Goal: Contribute content: Add original content to the website for others to see

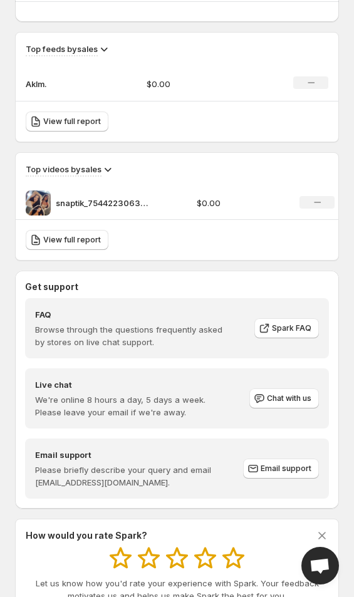
scroll to position [848, 0]
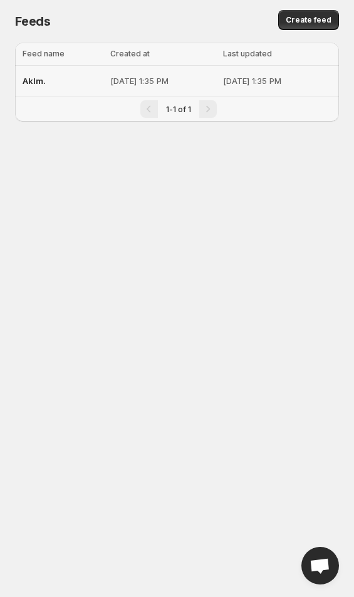
click at [113, 85] on p "[DATE] 1:35 PM" at bounding box center [162, 81] width 105 height 13
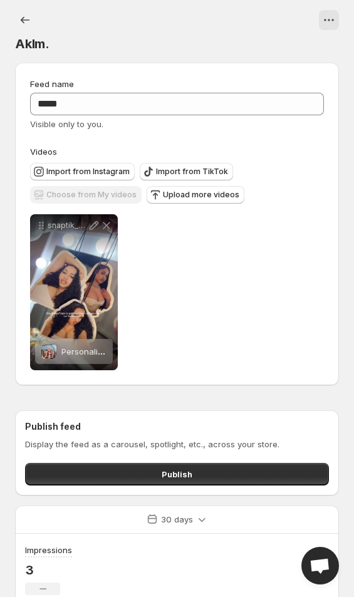
click at [225, 196] on span "Upload more videos" at bounding box center [201, 195] width 76 height 10
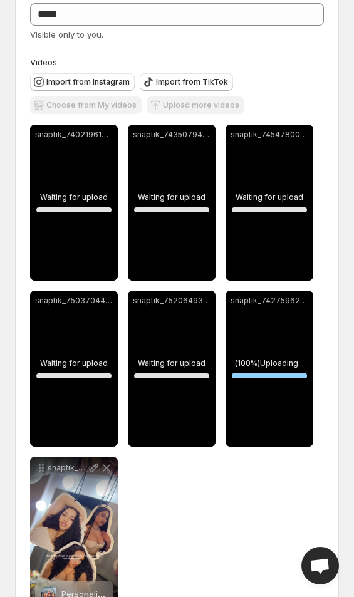
scroll to position [95, 0]
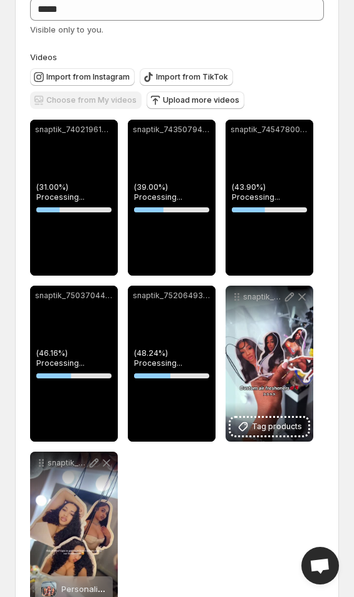
click at [299, 432] on span "Tag products" at bounding box center [277, 426] width 50 height 13
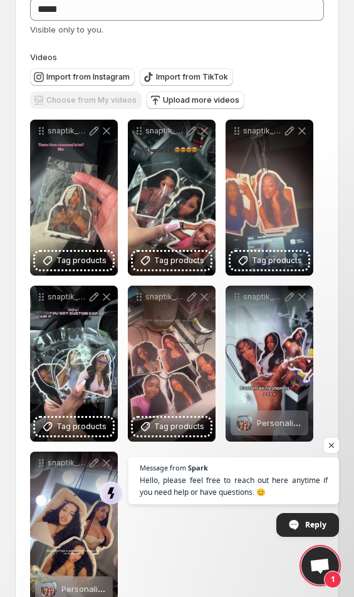
click at [194, 429] on span "Tag products" at bounding box center [179, 426] width 50 height 13
click at [86, 425] on span "Tag products" at bounding box center [81, 426] width 50 height 13
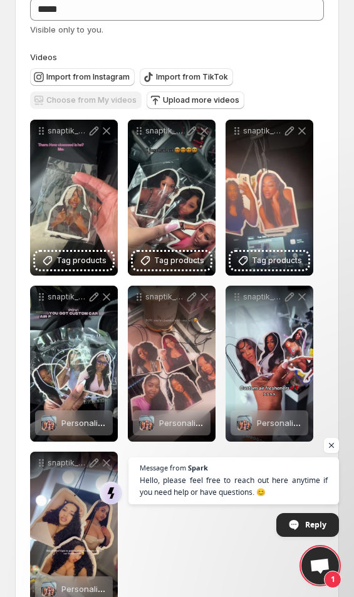
click at [288, 263] on span "Tag products" at bounding box center [277, 260] width 50 height 13
click at [192, 253] on button "Tag products" at bounding box center [172, 261] width 78 height 18
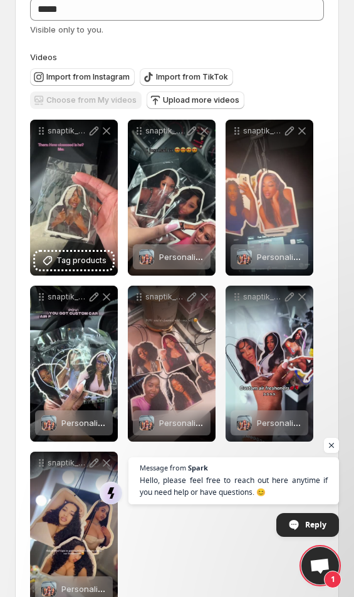
click at [90, 255] on span "Tag products" at bounding box center [81, 260] width 50 height 13
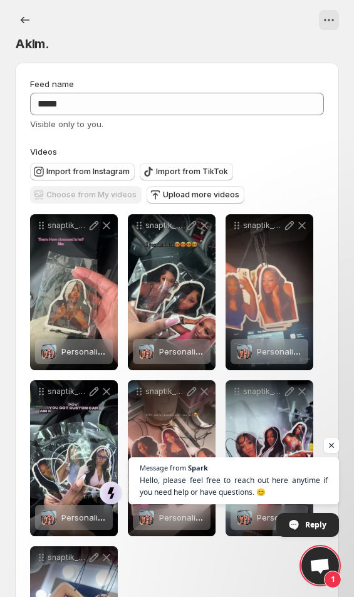
scroll to position [0, 0]
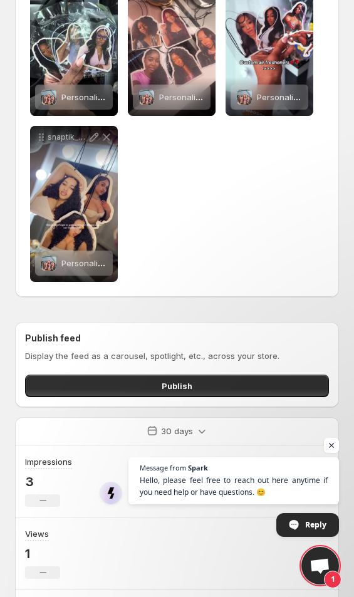
scroll to position [427, 0]
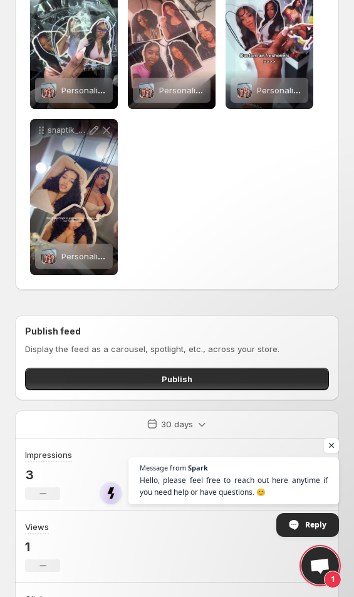
click at [252, 389] on button "Publish" at bounding box center [177, 379] width 304 height 23
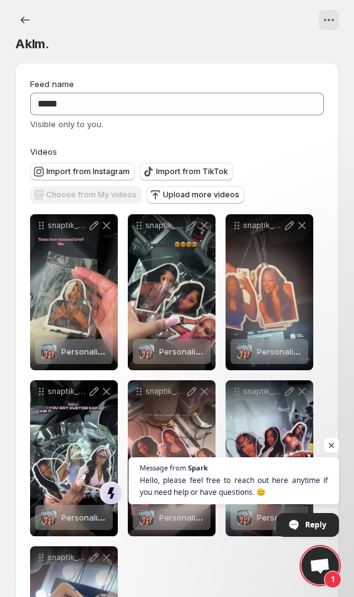
scroll to position [0, 0]
